Goal: Transaction & Acquisition: Subscribe to service/newsletter

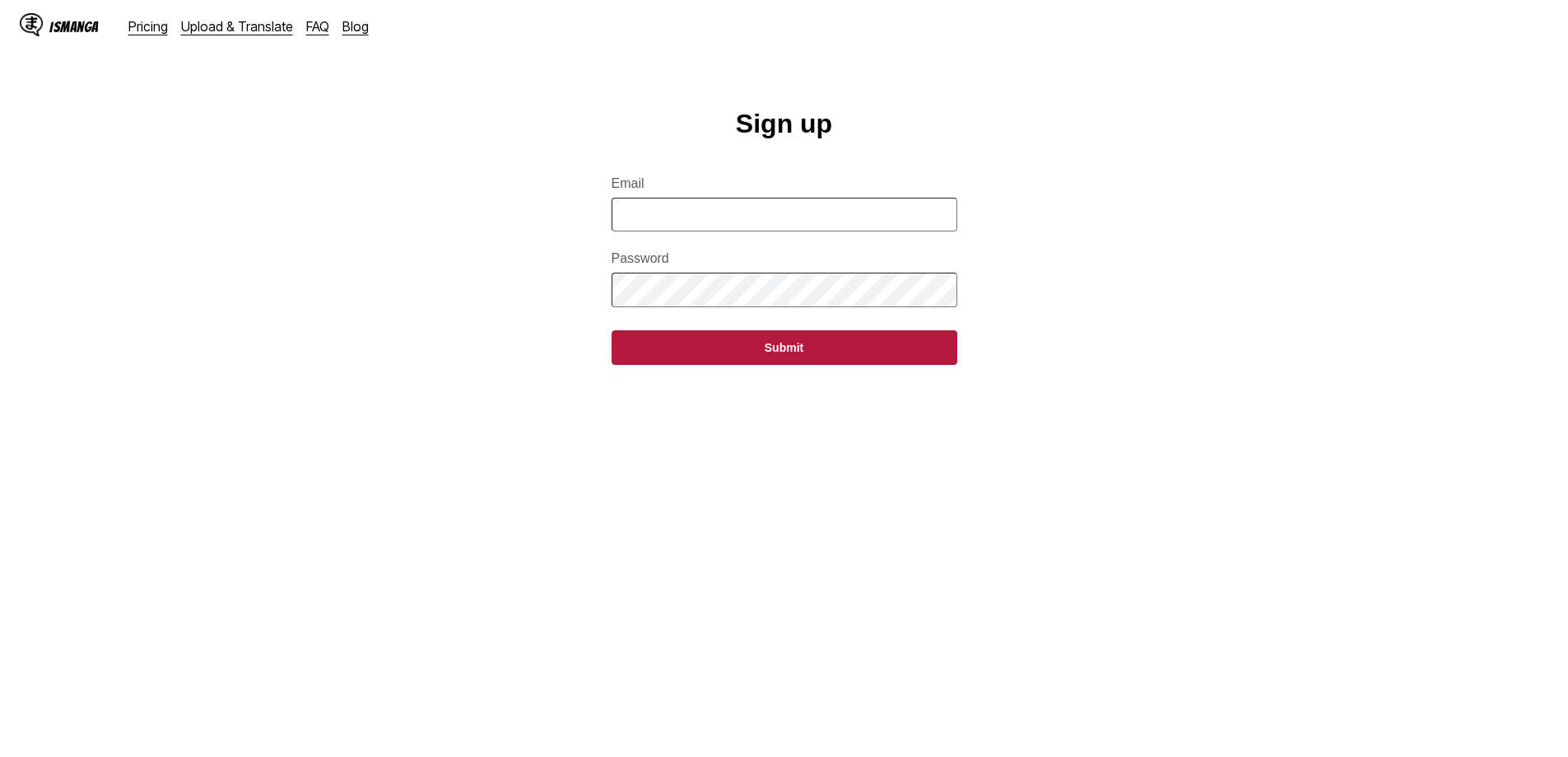
click at [803, 232] on input "Email" at bounding box center [784, 215] width 345 height 34
type input "**********"
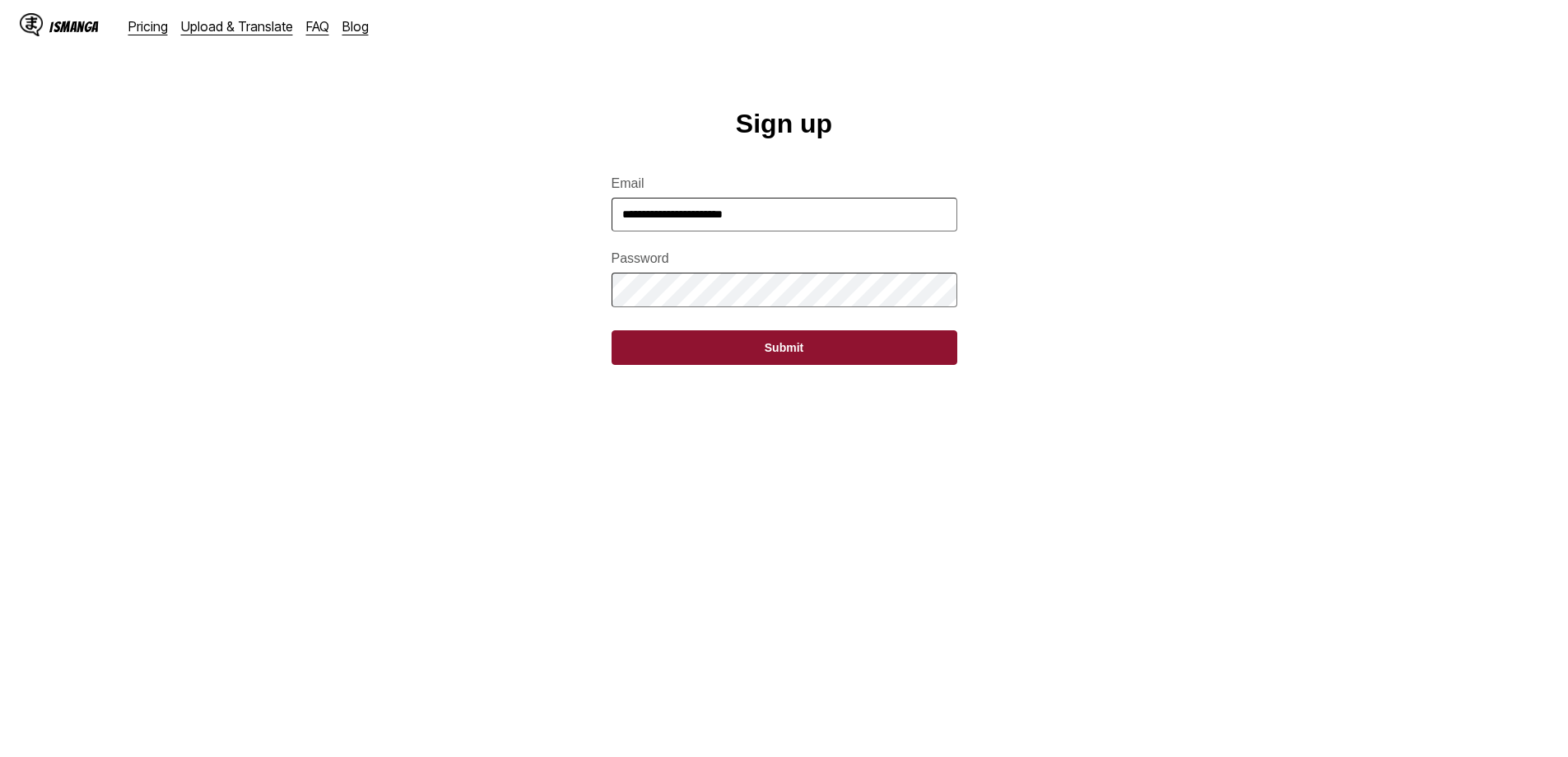
click at [784, 354] on button "Submit" at bounding box center [784, 347] width 345 height 35
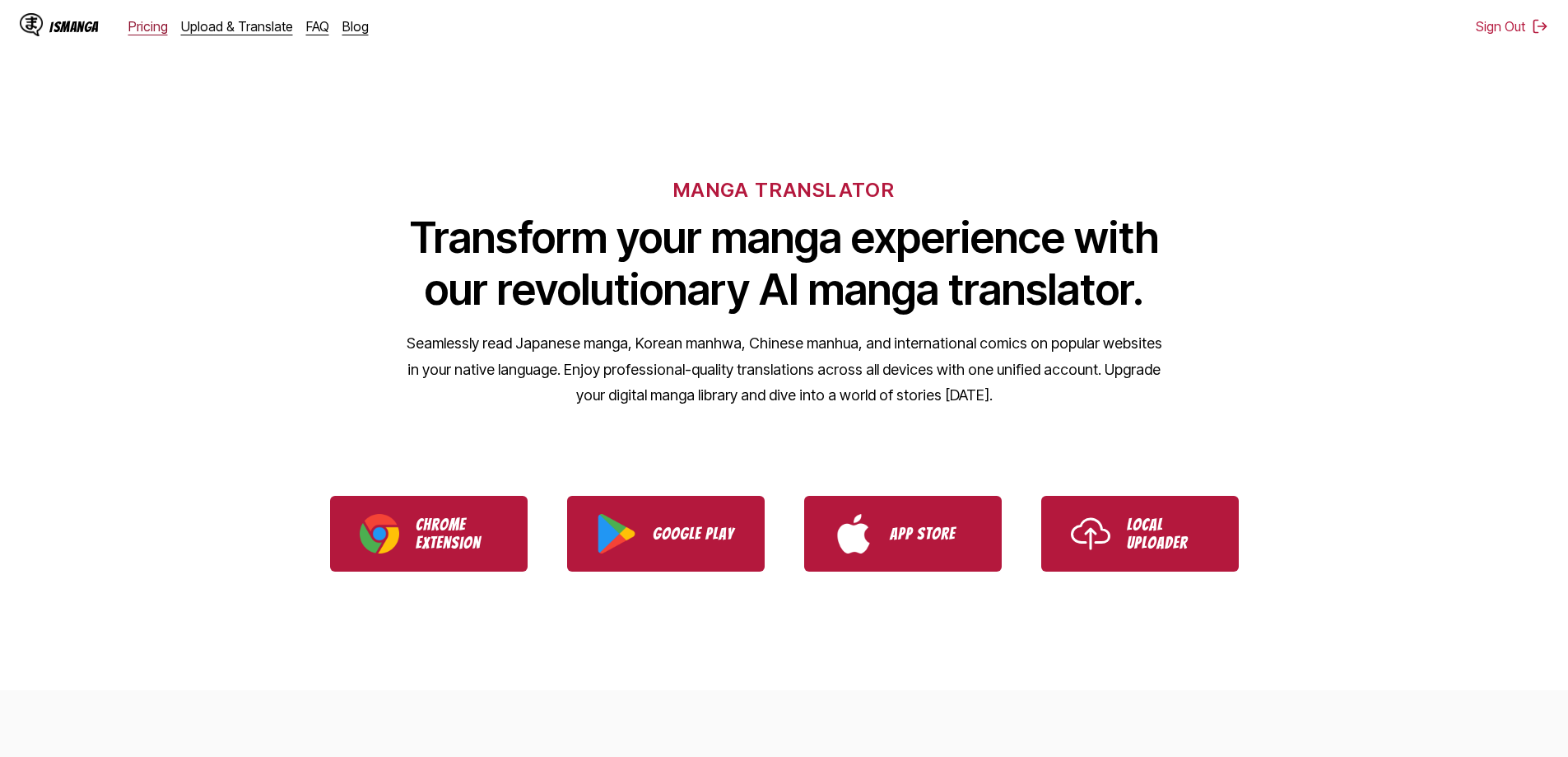
click at [137, 23] on link "Pricing" at bounding box center [148, 26] width 39 height 16
click at [136, 29] on link "Pricing" at bounding box center [148, 26] width 39 height 16
click at [140, 30] on link "Pricing" at bounding box center [148, 26] width 39 height 16
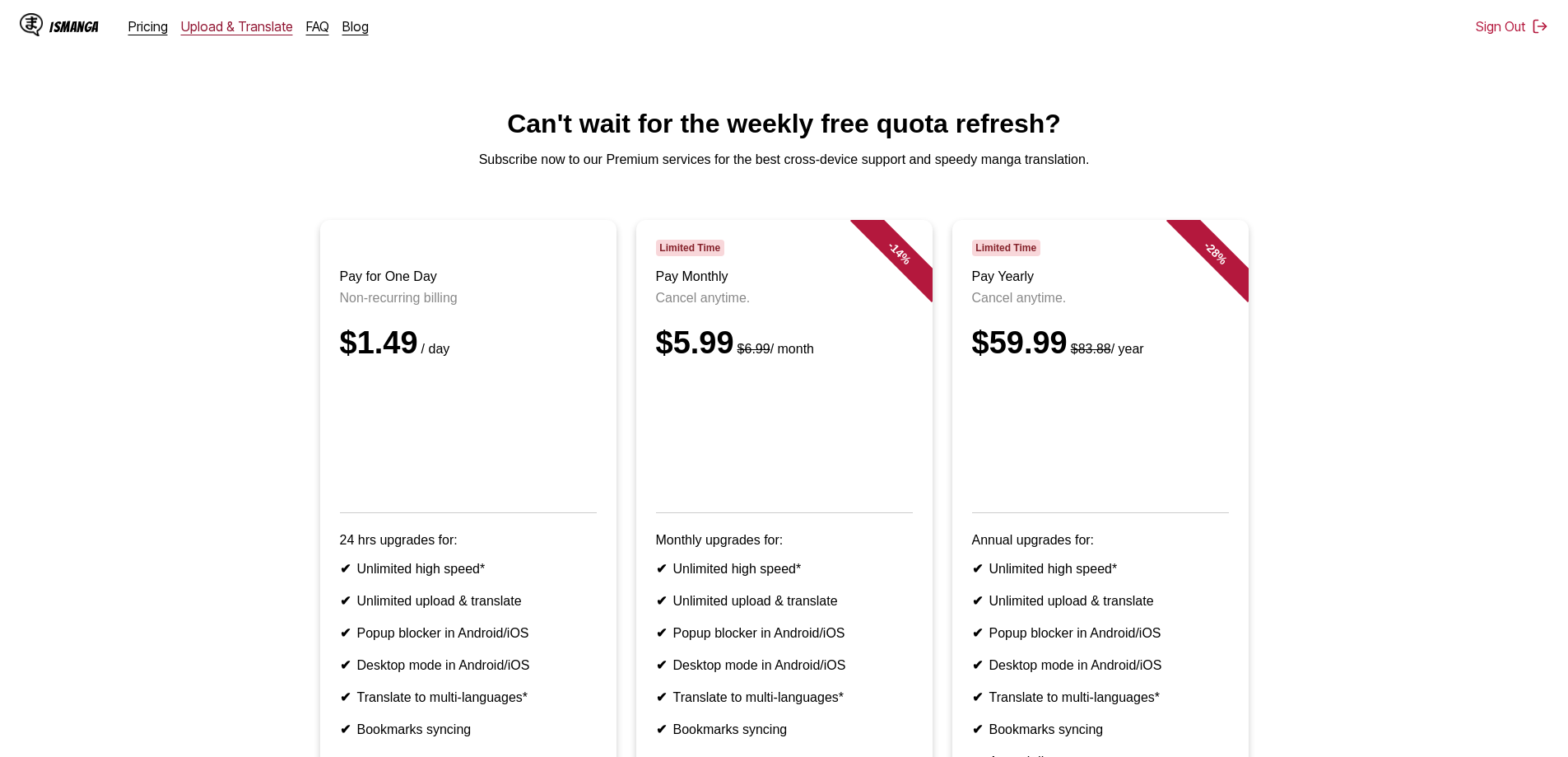
click at [277, 32] on link "Upload & Translate" at bounding box center [237, 26] width 112 height 16
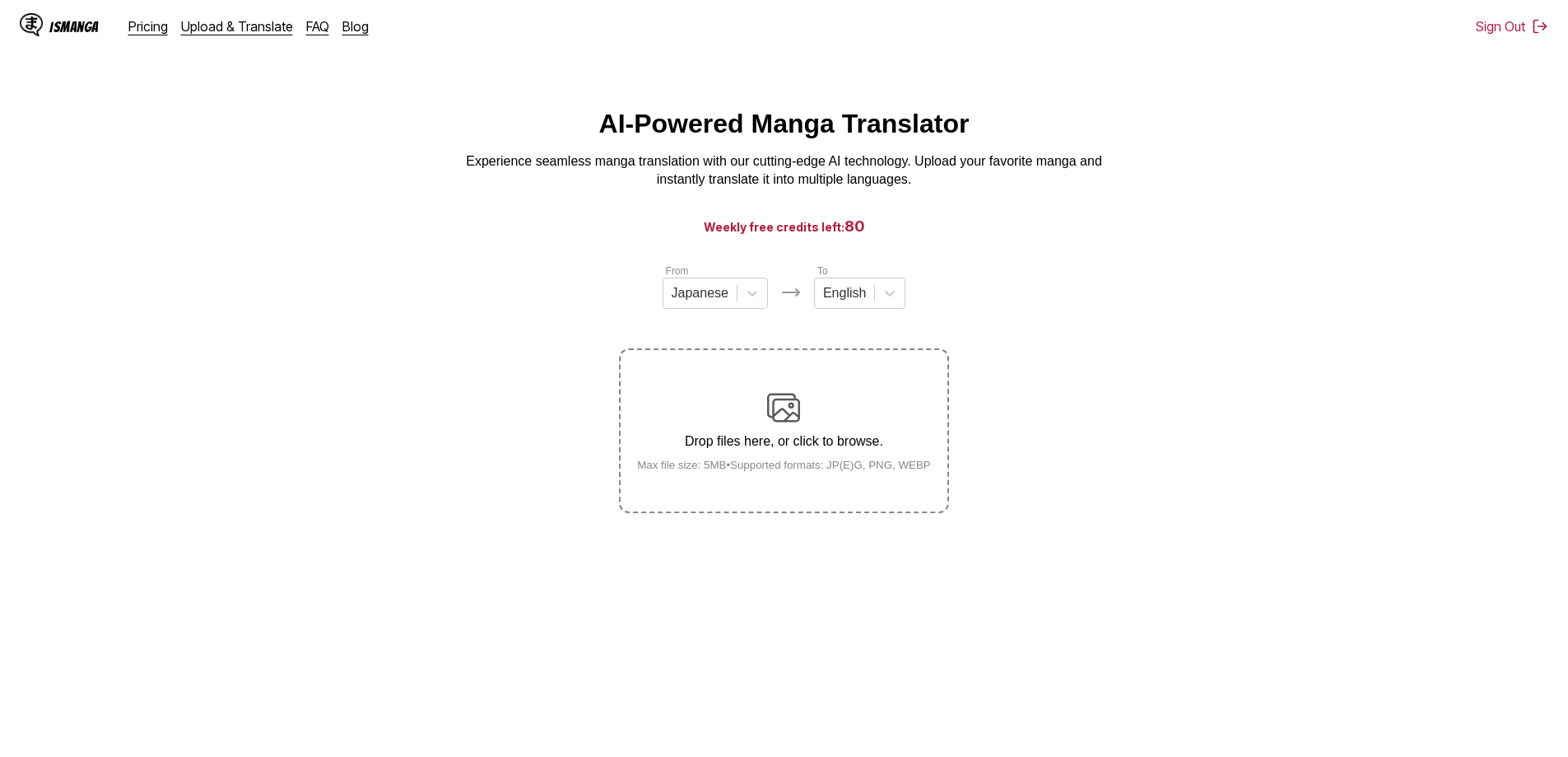
click at [79, 19] on div "IsManga" at bounding box center [73, 27] width 49 height 16
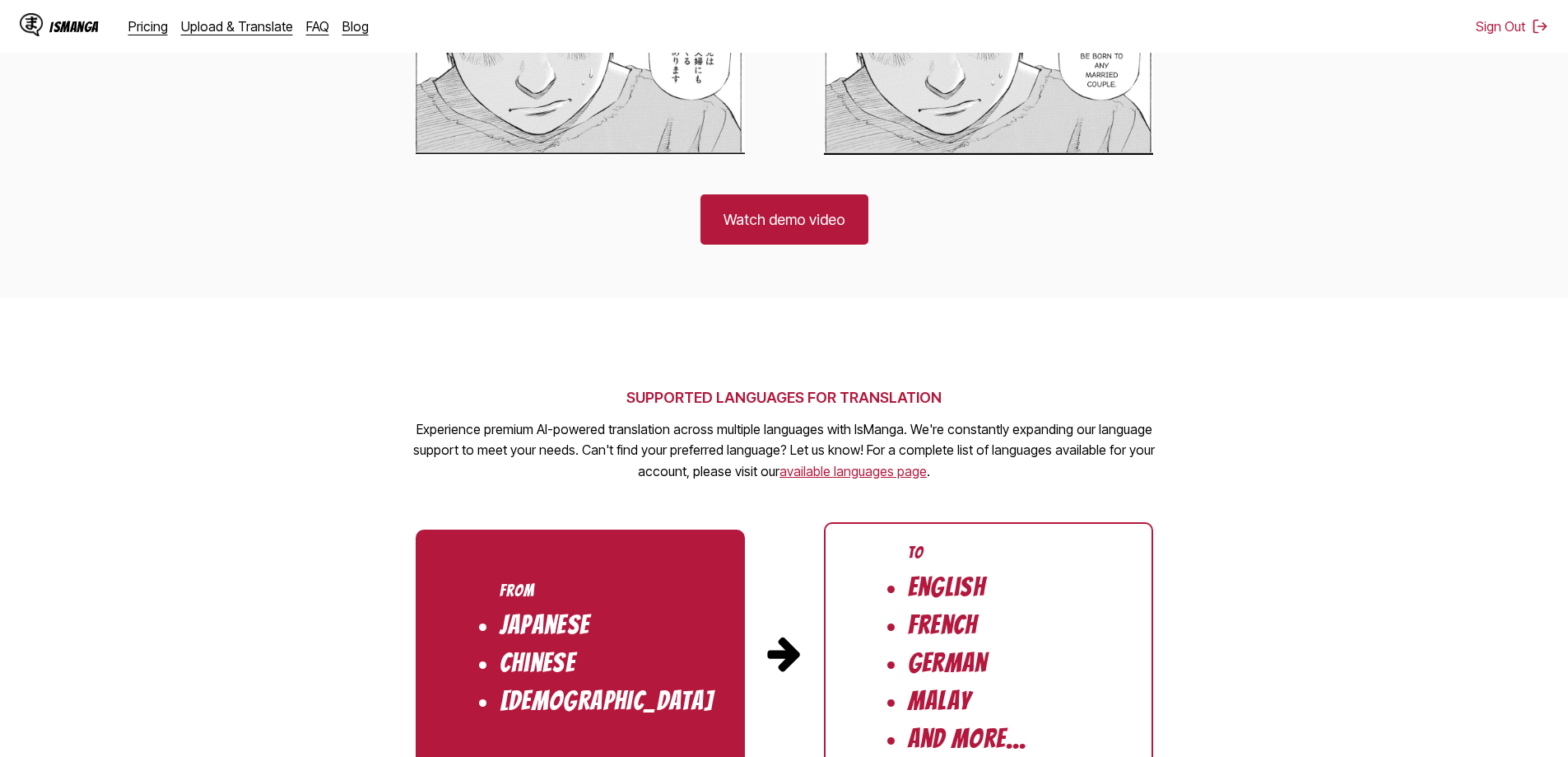
scroll to position [1317, 0]
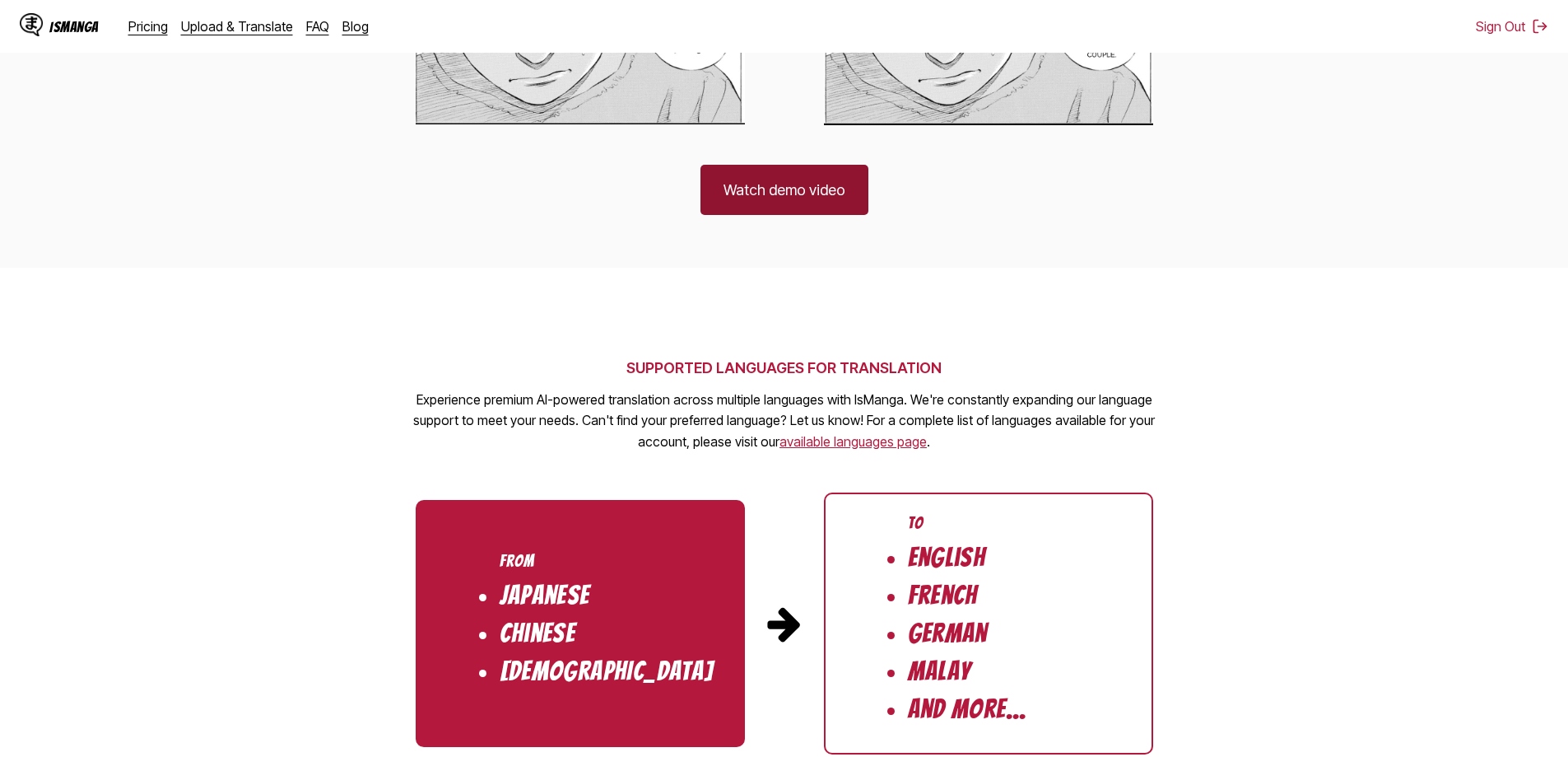
click at [815, 200] on link "Watch demo video" at bounding box center [784, 190] width 168 height 50
